Goal: Task Accomplishment & Management: Manage account settings

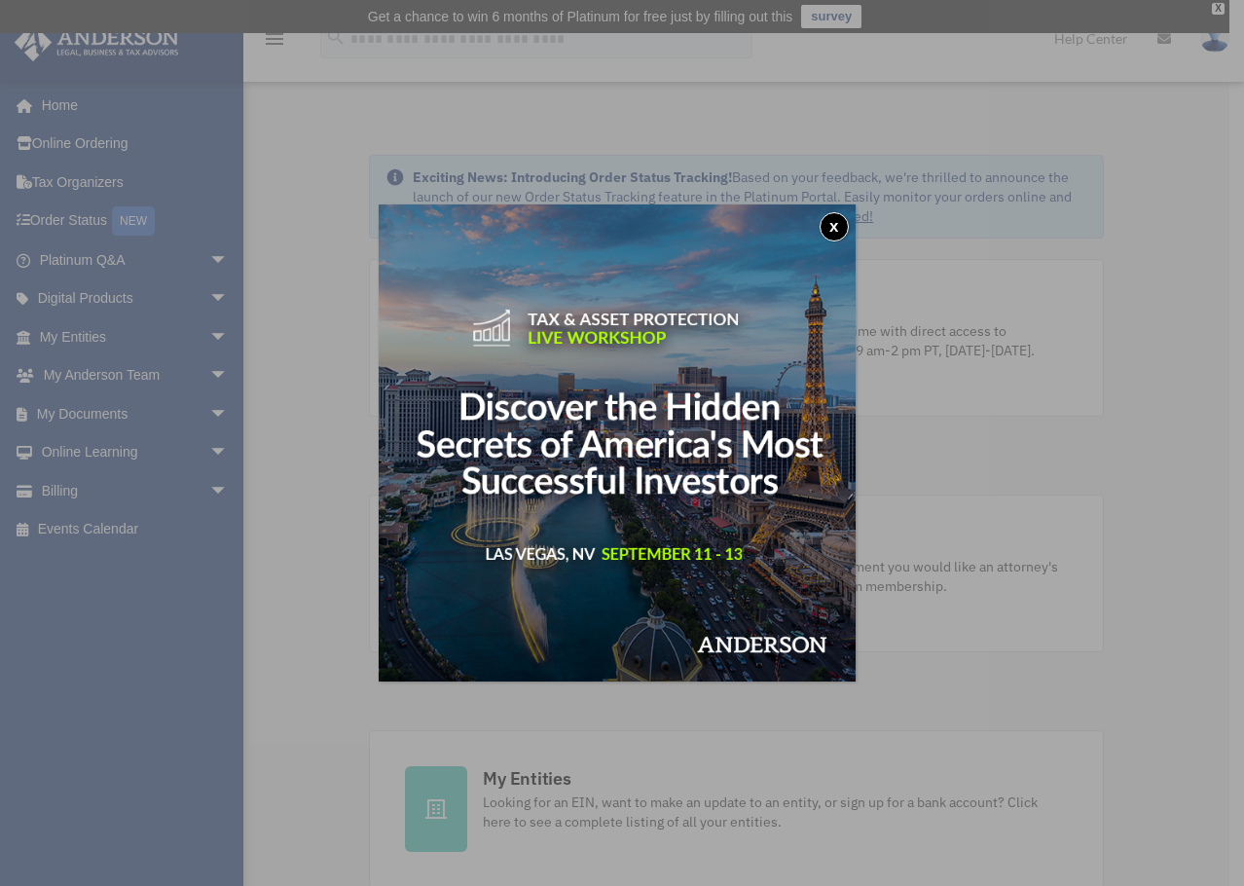
drag, startPoint x: 844, startPoint y: 220, endPoint x: 836, endPoint y: 226, distance: 10.5
click at [844, 220] on button "x" at bounding box center [834, 226] width 29 height 29
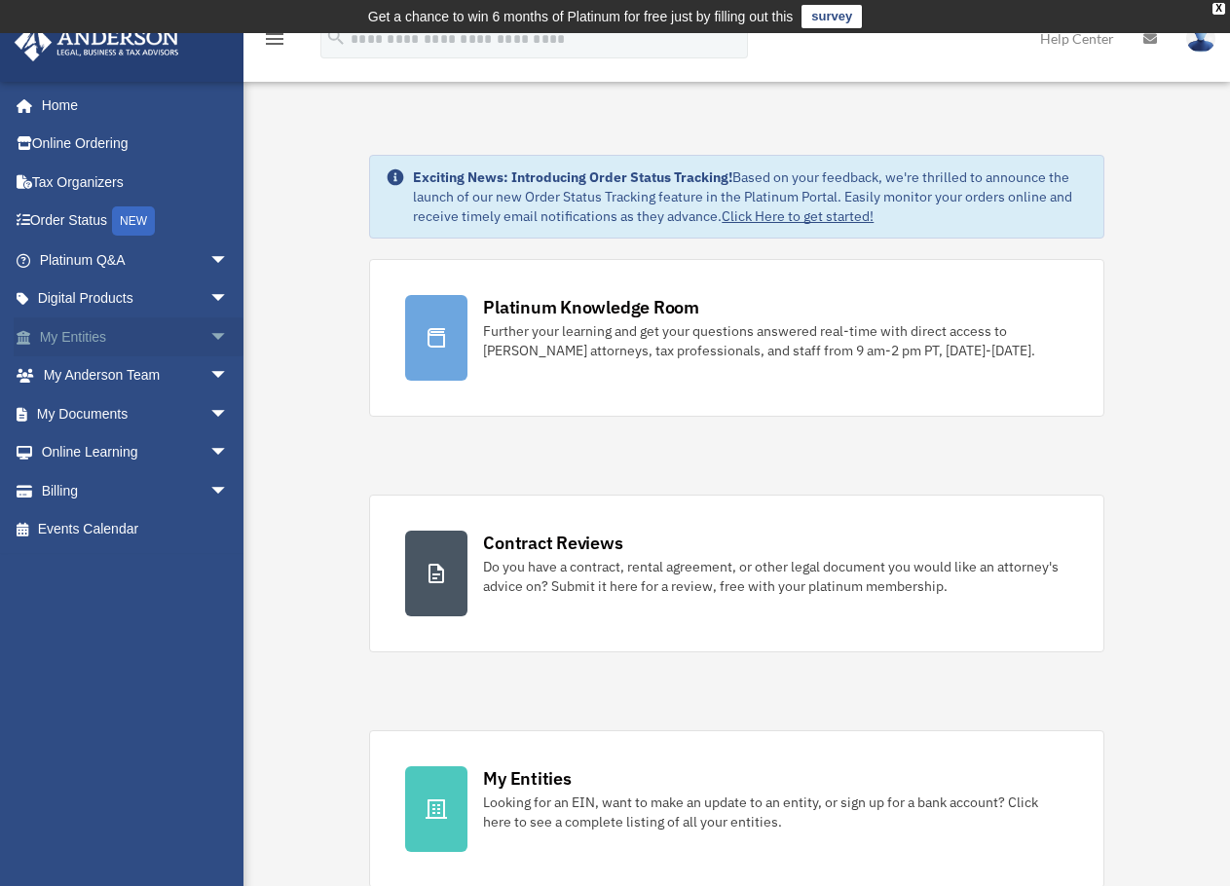
click at [209, 336] on span "arrow_drop_down" at bounding box center [228, 337] width 39 height 40
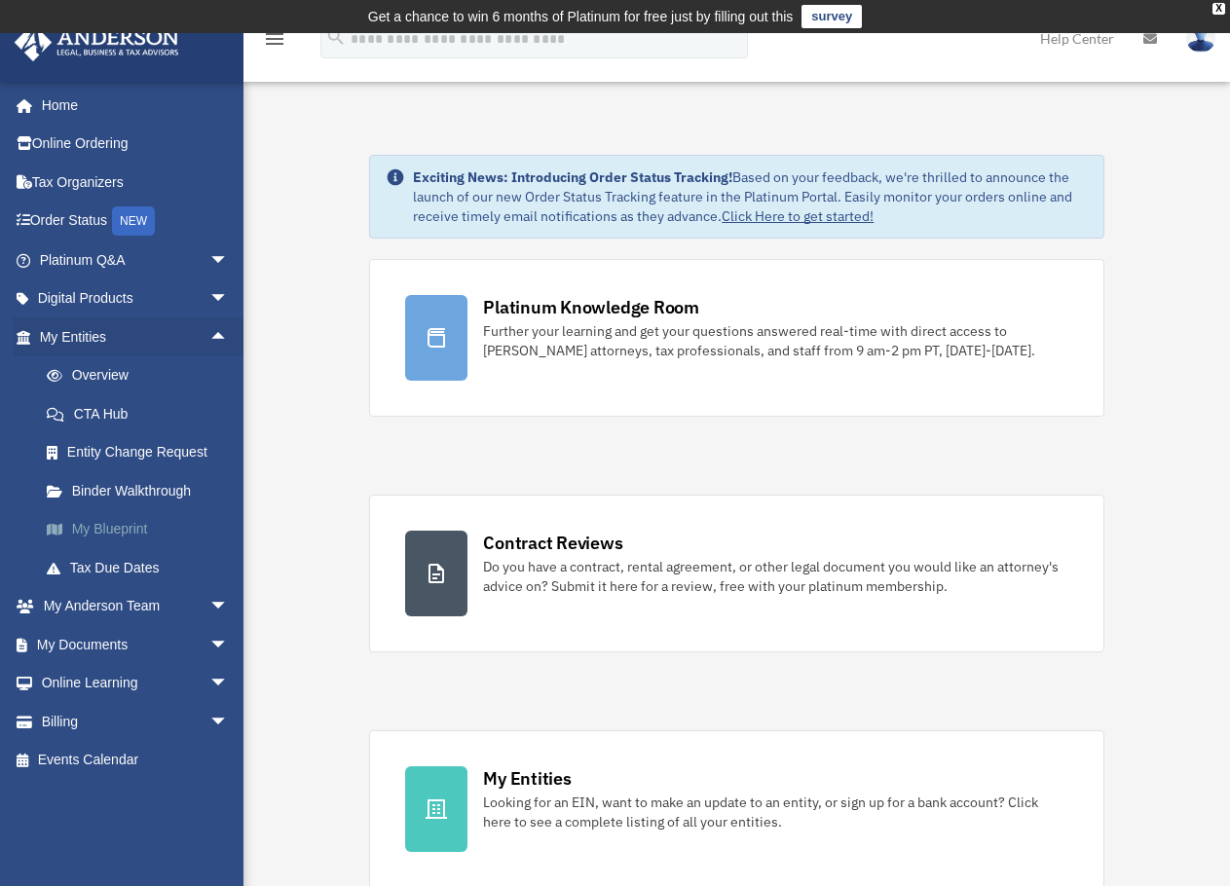
click at [118, 527] on link "My Blueprint" at bounding box center [142, 529] width 231 height 39
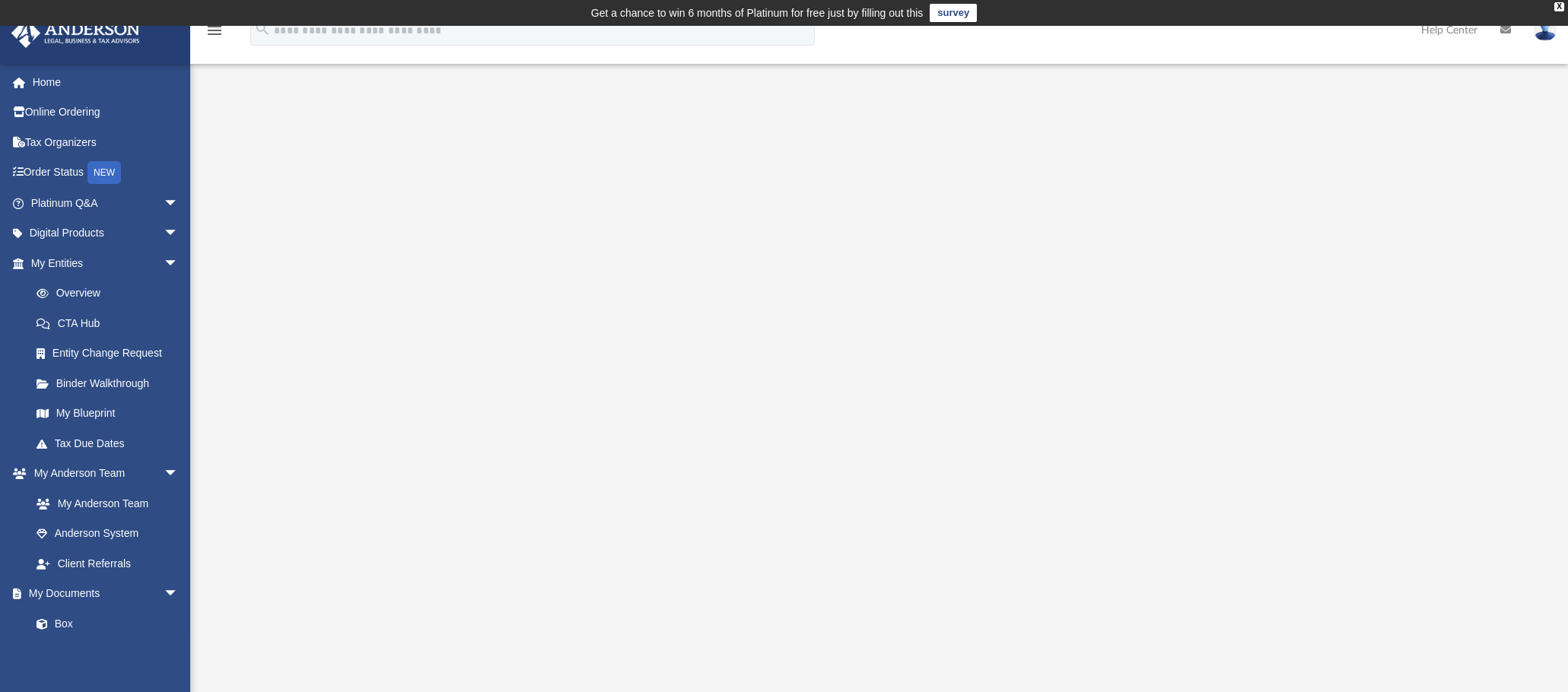
scroll to position [76, 0]
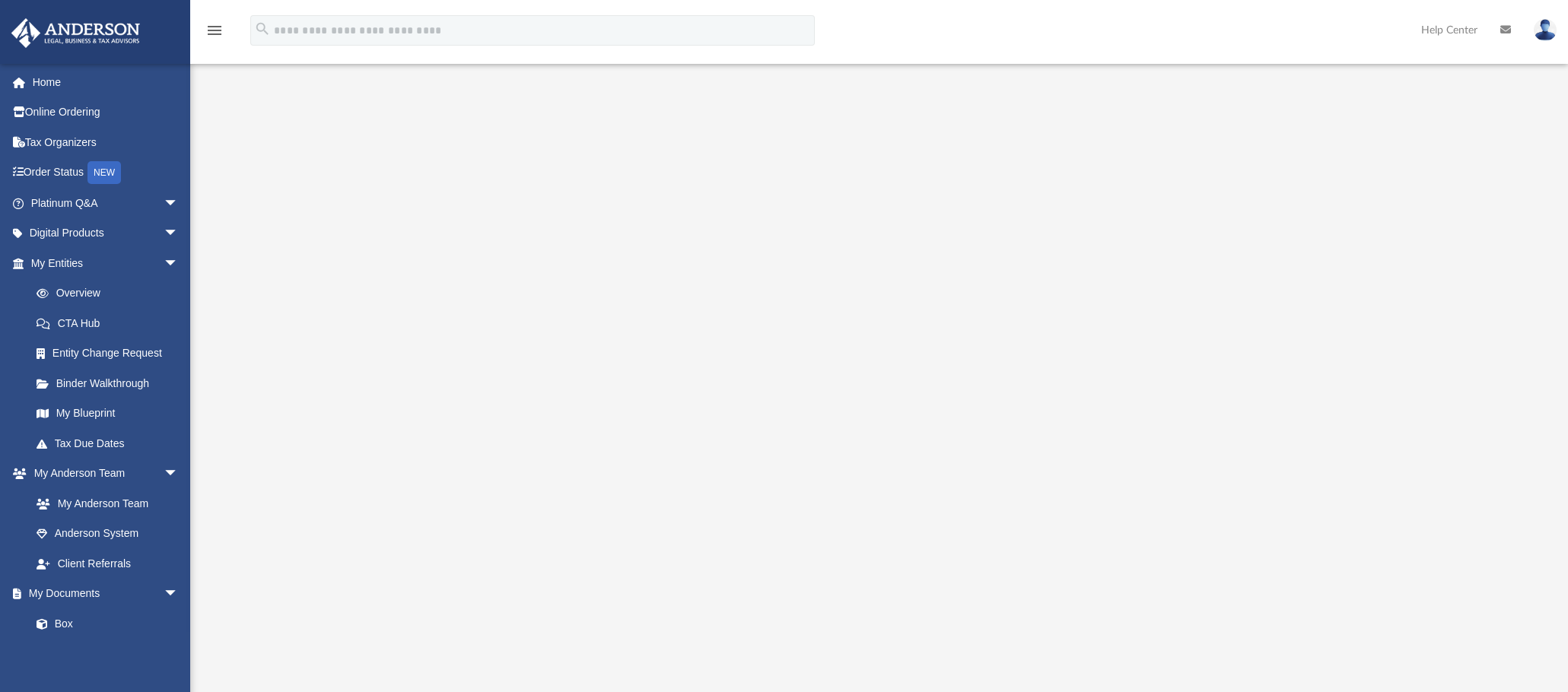
click at [972, 31] on img at bounding box center [1545, 30] width 23 height 22
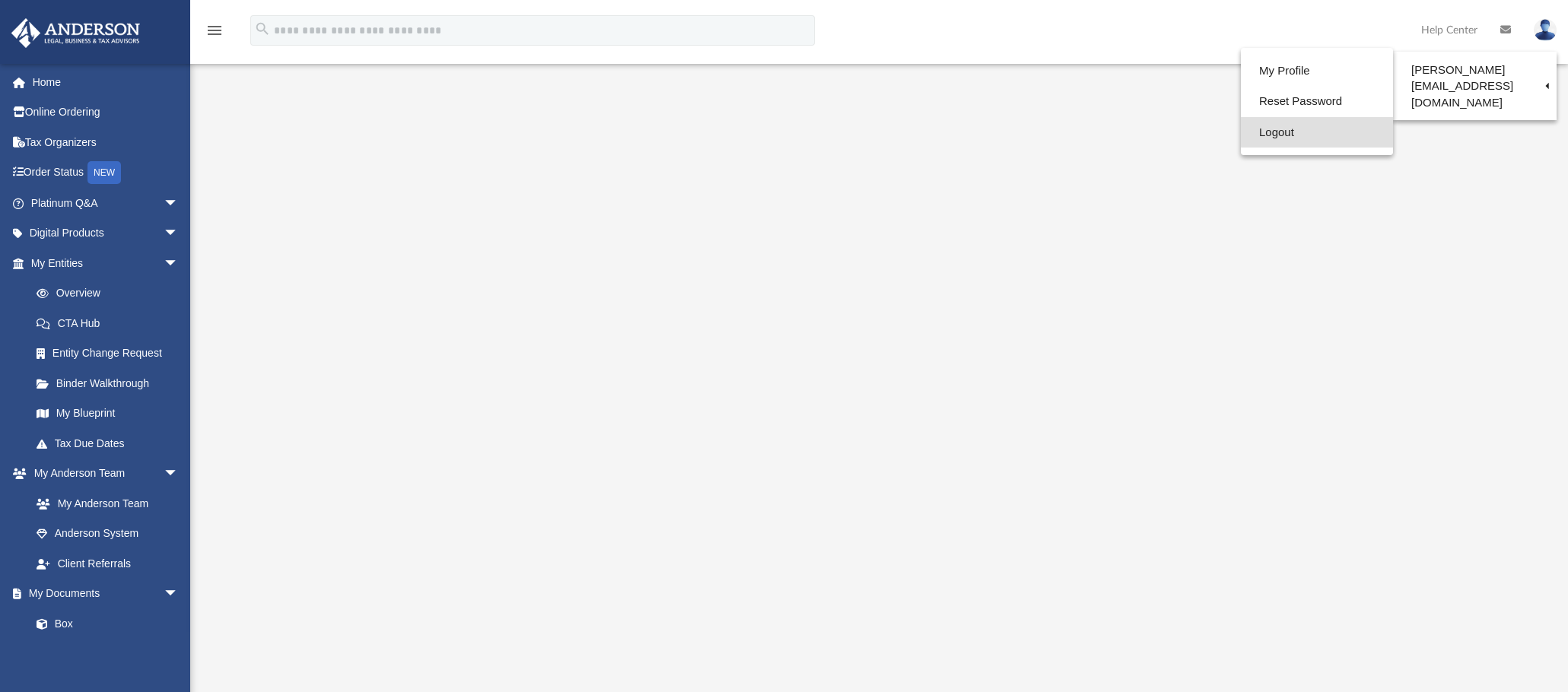
click at [972, 131] on link "Logout" at bounding box center [1316, 133] width 152 height 31
